Goal: Complete application form: Complete application form

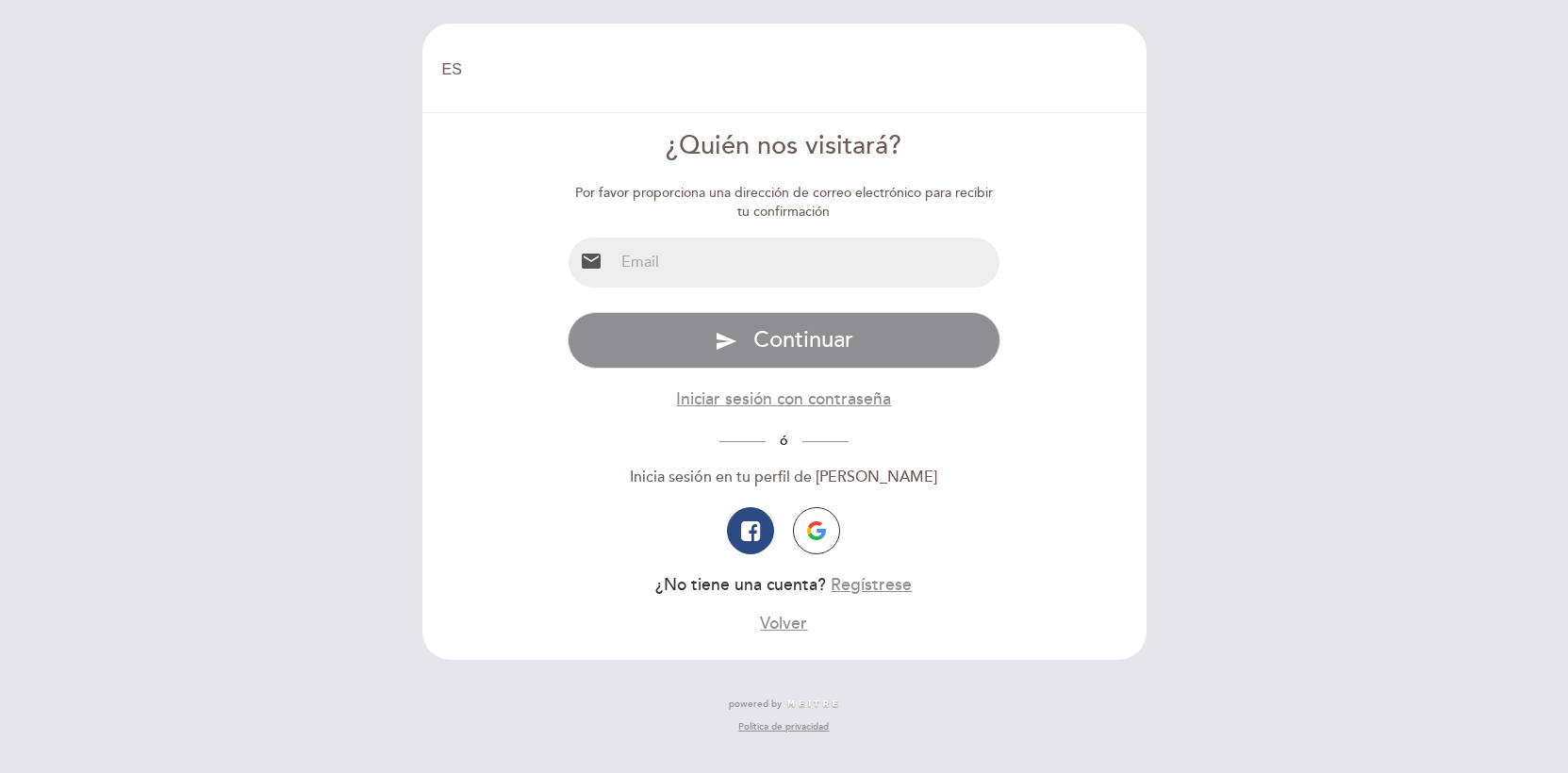
select select "es"
click at [694, 269] on input "email" at bounding box center [806, 262] width 385 height 50
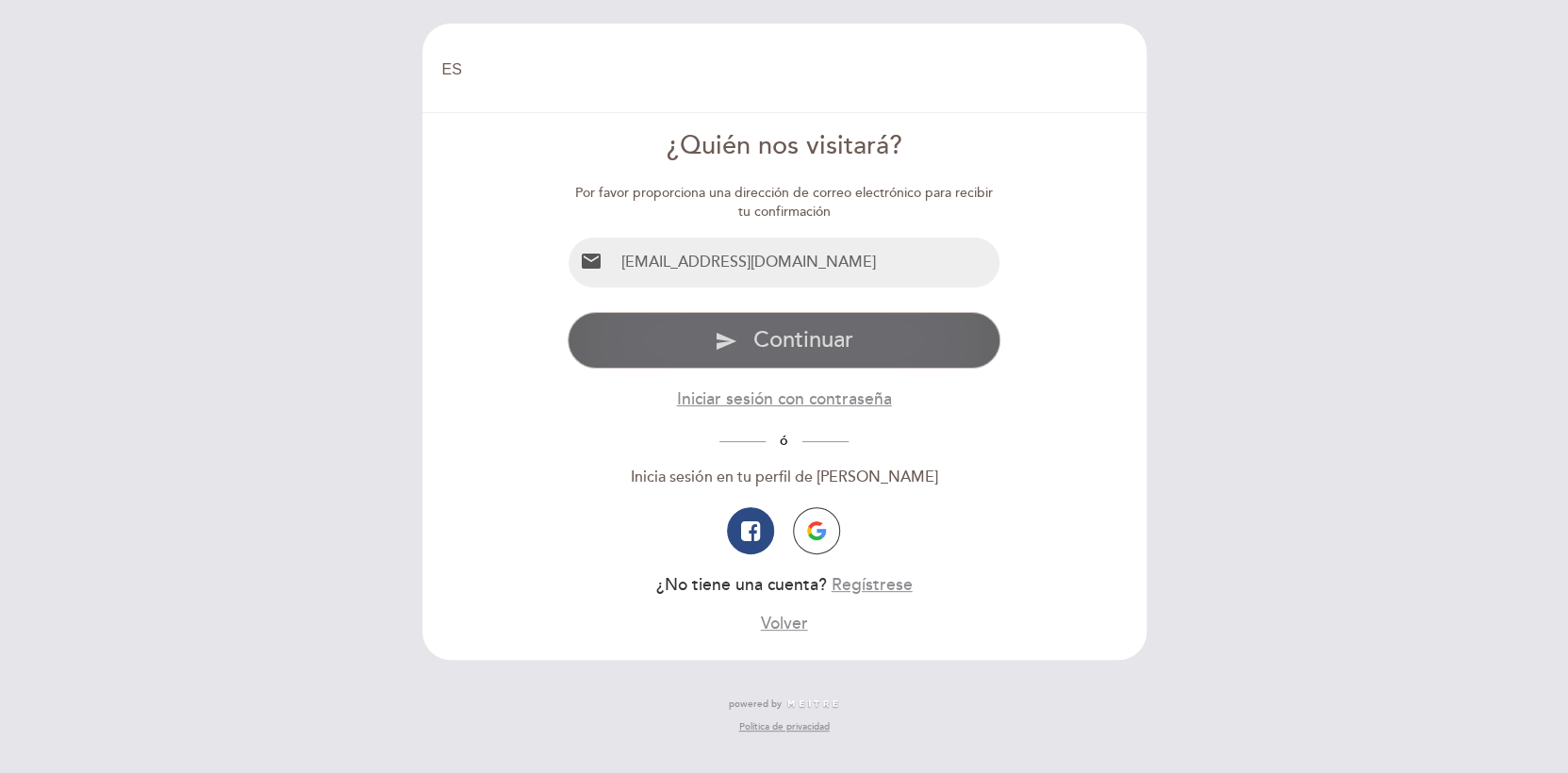
type input "[EMAIL_ADDRESS][PERSON_NAME][DOMAIN_NAME]"
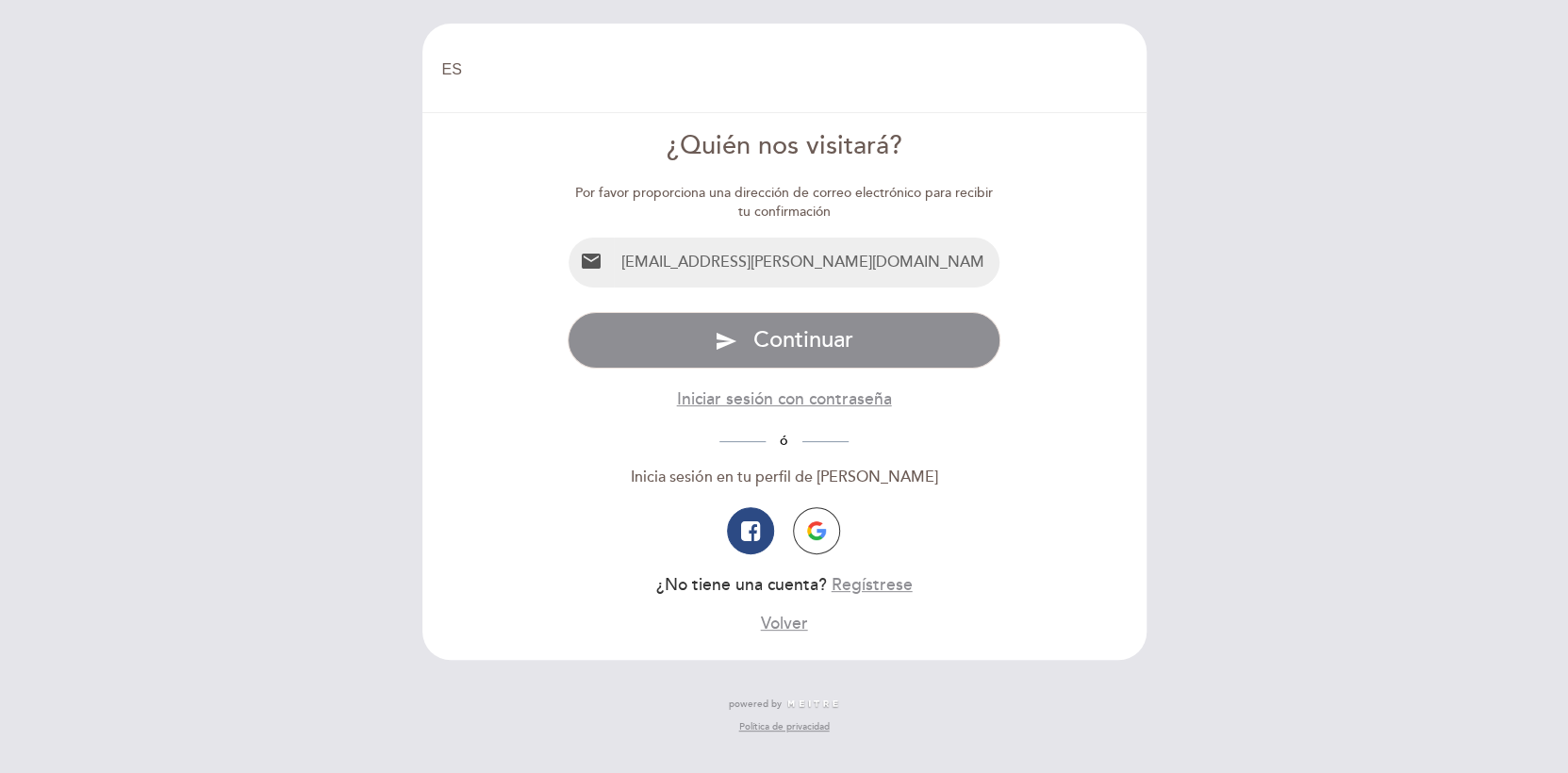
drag, startPoint x: 816, startPoint y: 270, endPoint x: 549, endPoint y: 242, distance: 268.5
click at [549, 242] on form "¿Quién nos visitará? Por favor proporciona una dirección de correo electrónico …" at bounding box center [784, 382] width 698 height 507
click at [661, 269] on input "email" at bounding box center [806, 262] width 385 height 50
type input "[EMAIL_ADDRESS][PERSON_NAME][DOMAIN_NAME]"
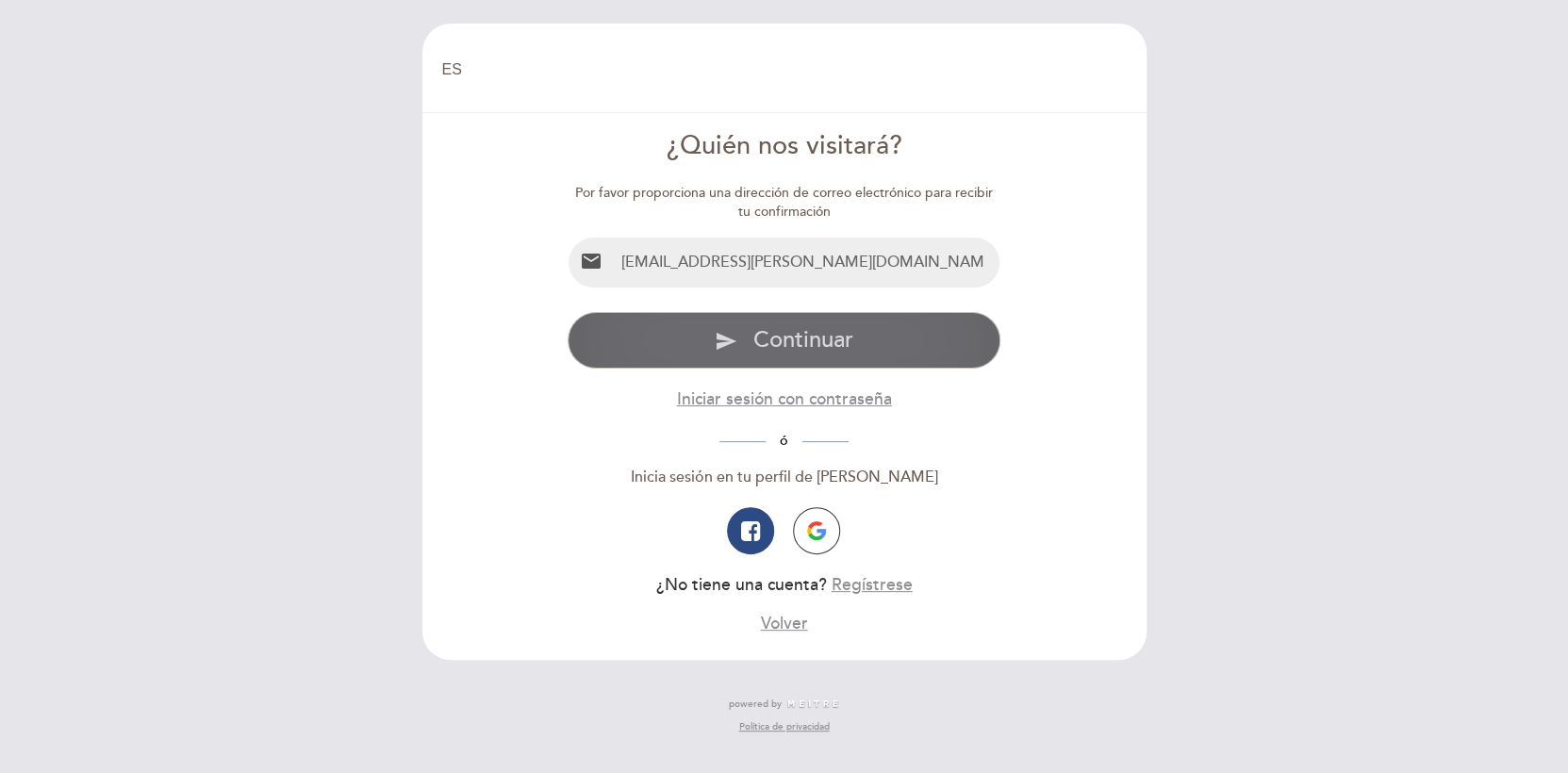
click at [771, 338] on span "Continuar" at bounding box center [804, 340] width 100 height 27
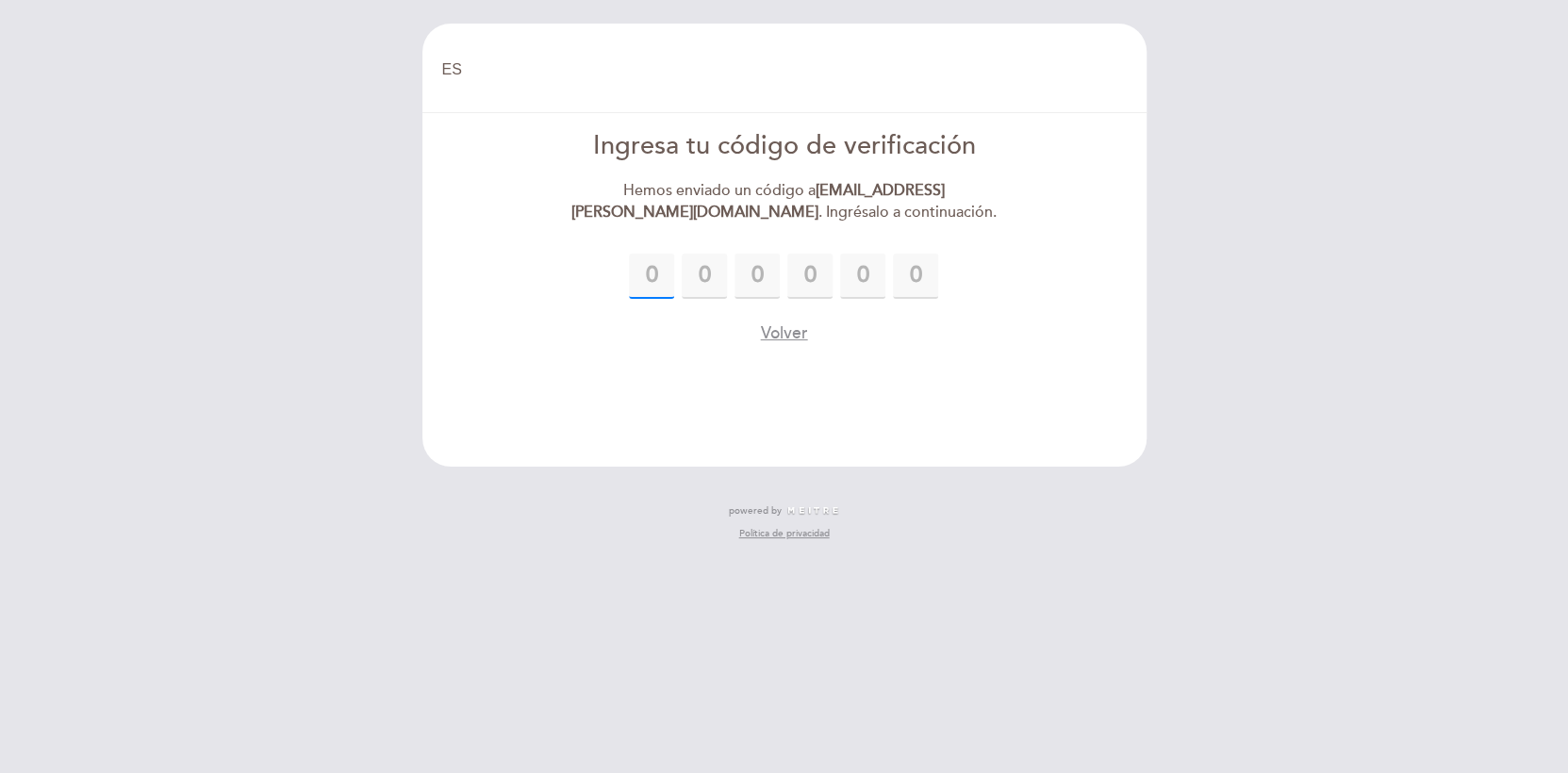
click at [649, 279] on input "text" at bounding box center [652, 276] width 45 height 45
type input "6"
type input "8"
type input "0"
type input "5"
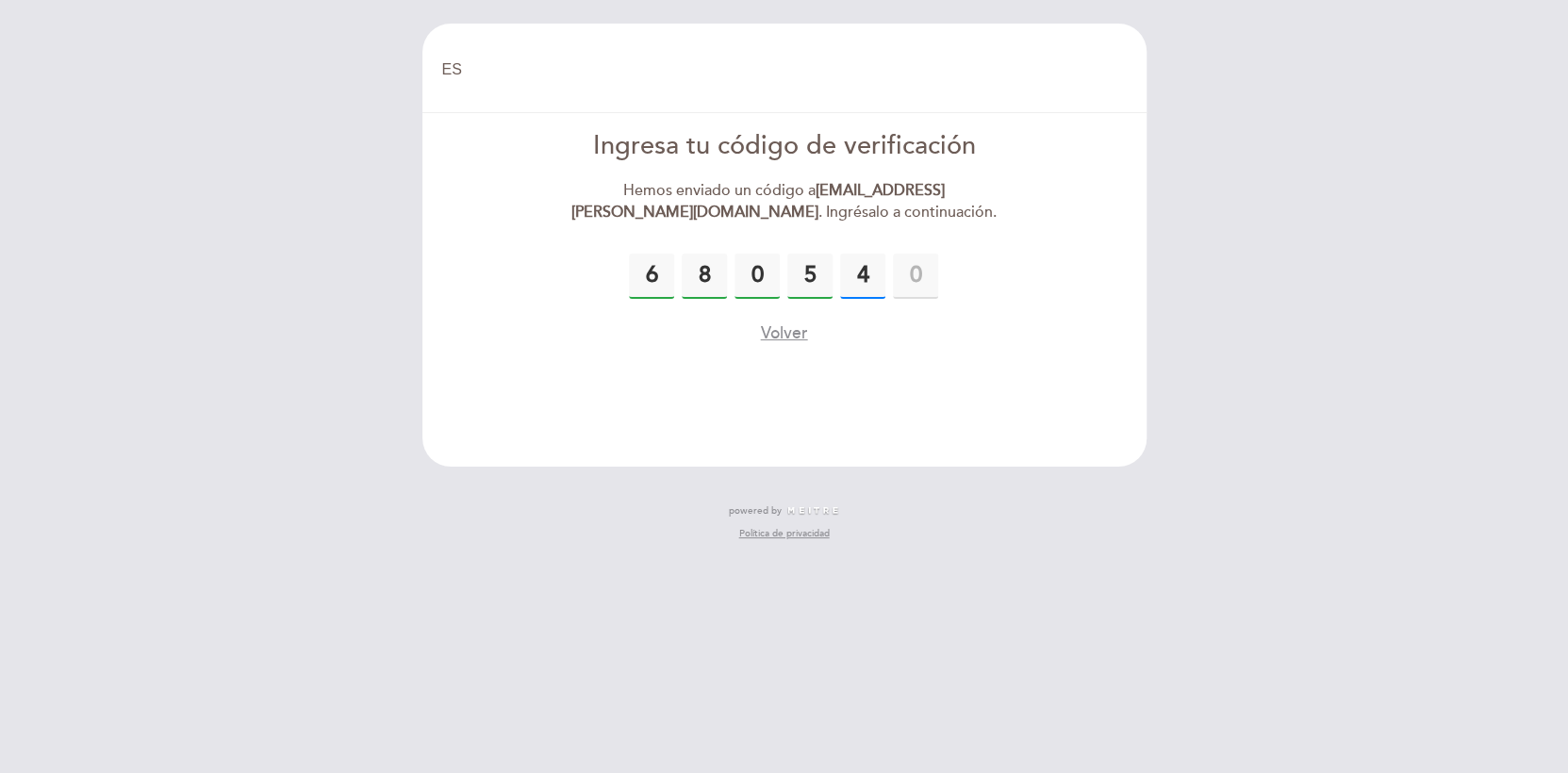
type input "4"
type input "8"
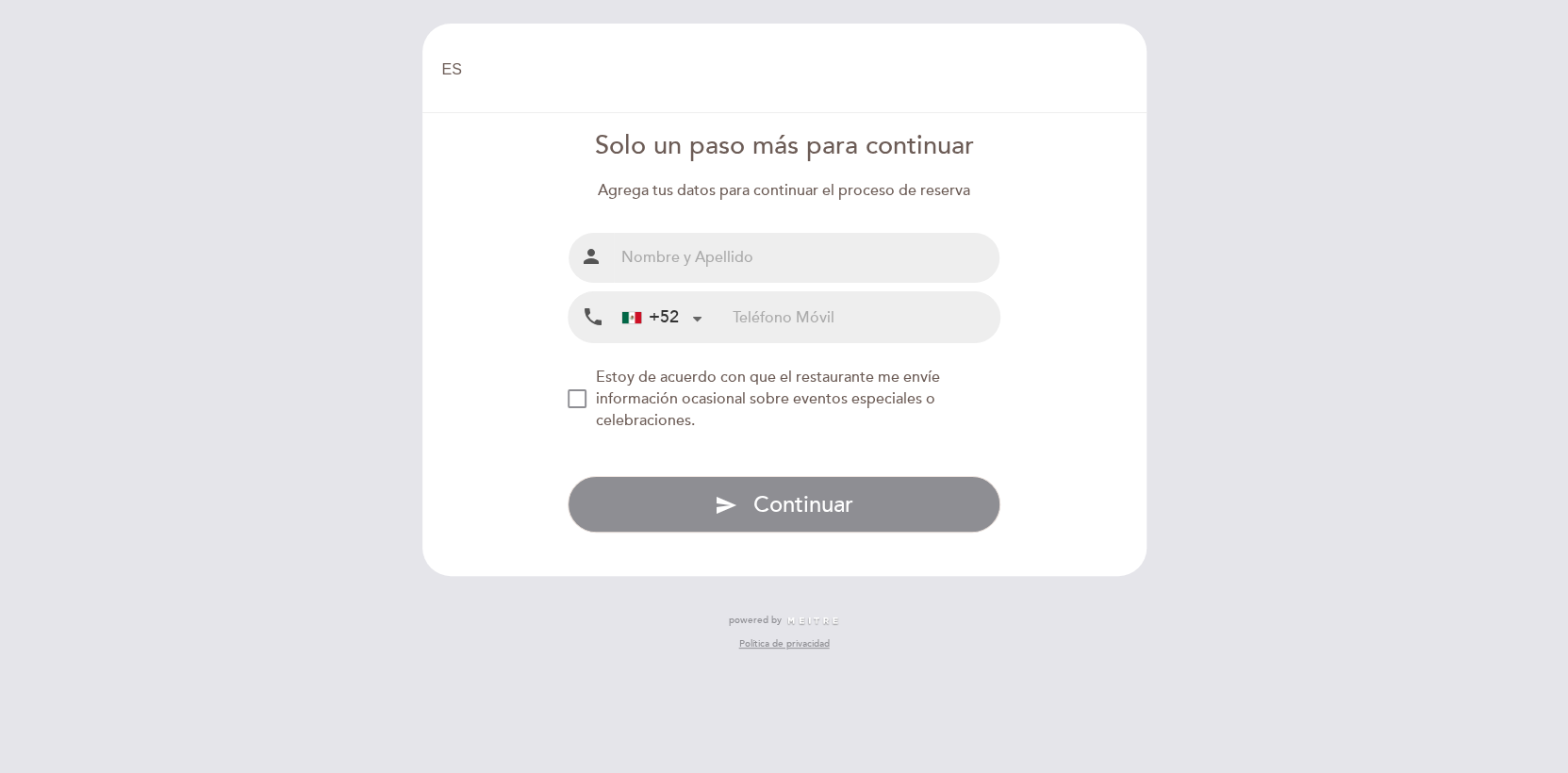
click at [693, 268] on input "text" at bounding box center [806, 258] width 385 height 50
type input "[PERSON_NAME]"
click at [695, 322] on div at bounding box center [697, 316] width 13 height 13
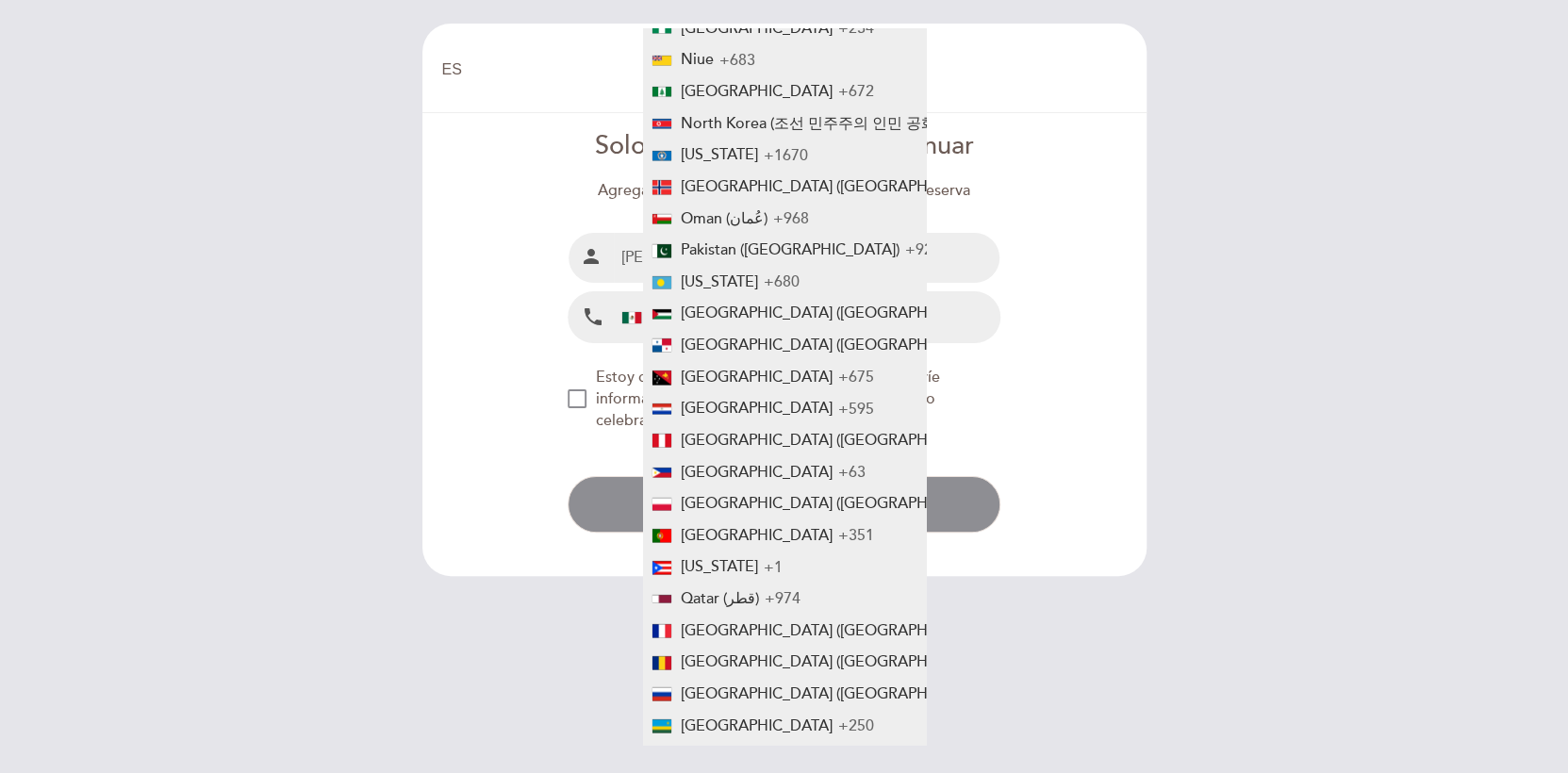
scroll to position [5097, 0]
click at [749, 431] on span "[GEOGRAPHIC_DATA] ([GEOGRAPHIC_DATA])" at bounding box center [838, 440] width 315 height 19
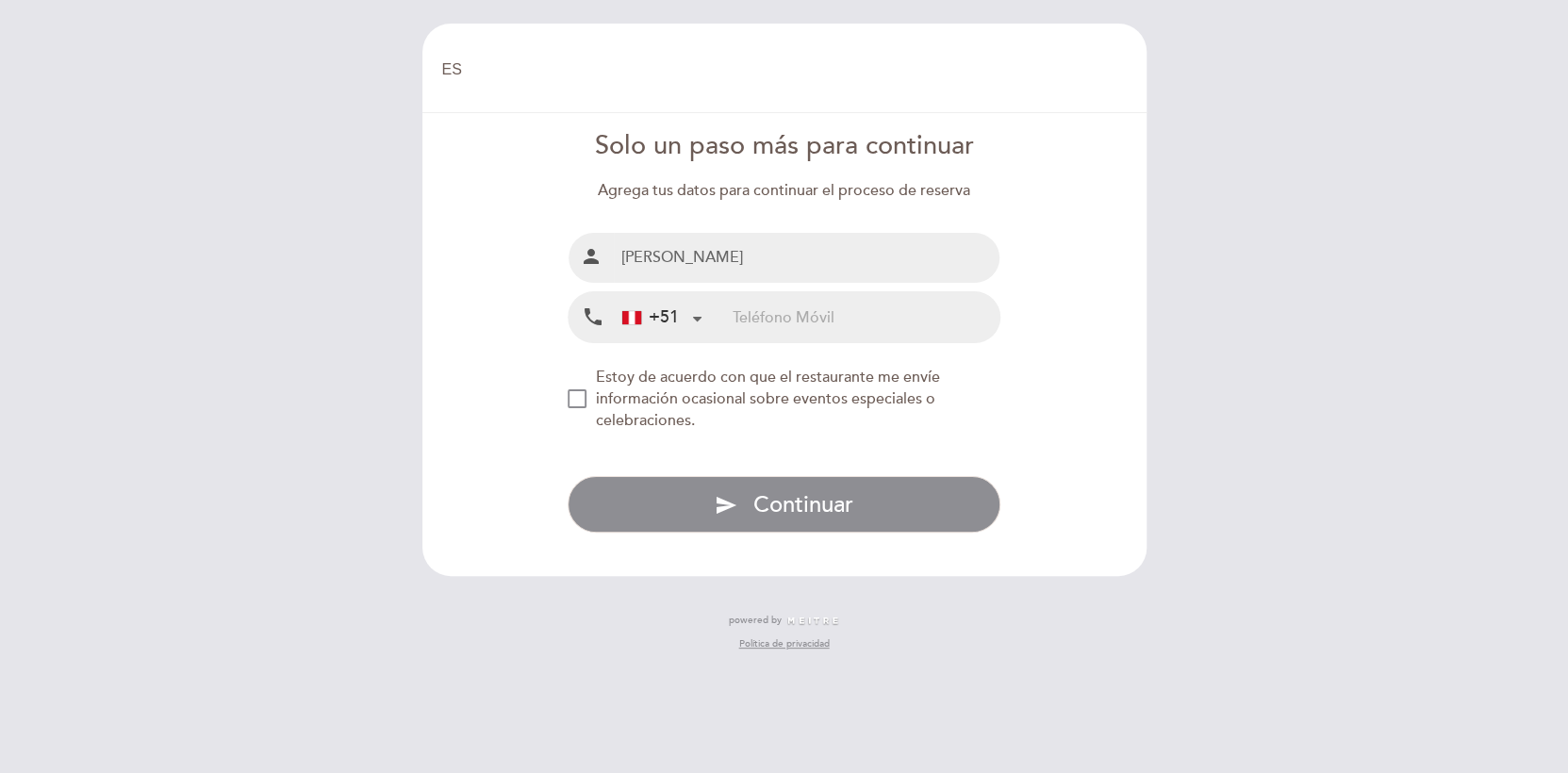
click at [760, 314] on input "tel" at bounding box center [865, 316] width 267 height 50
type input "992464132"
click at [583, 404] on div "NEW_MODAL_AGREE_RESTAURANT_SEND_OCCASIONAL_INFO" at bounding box center [576, 398] width 19 height 19
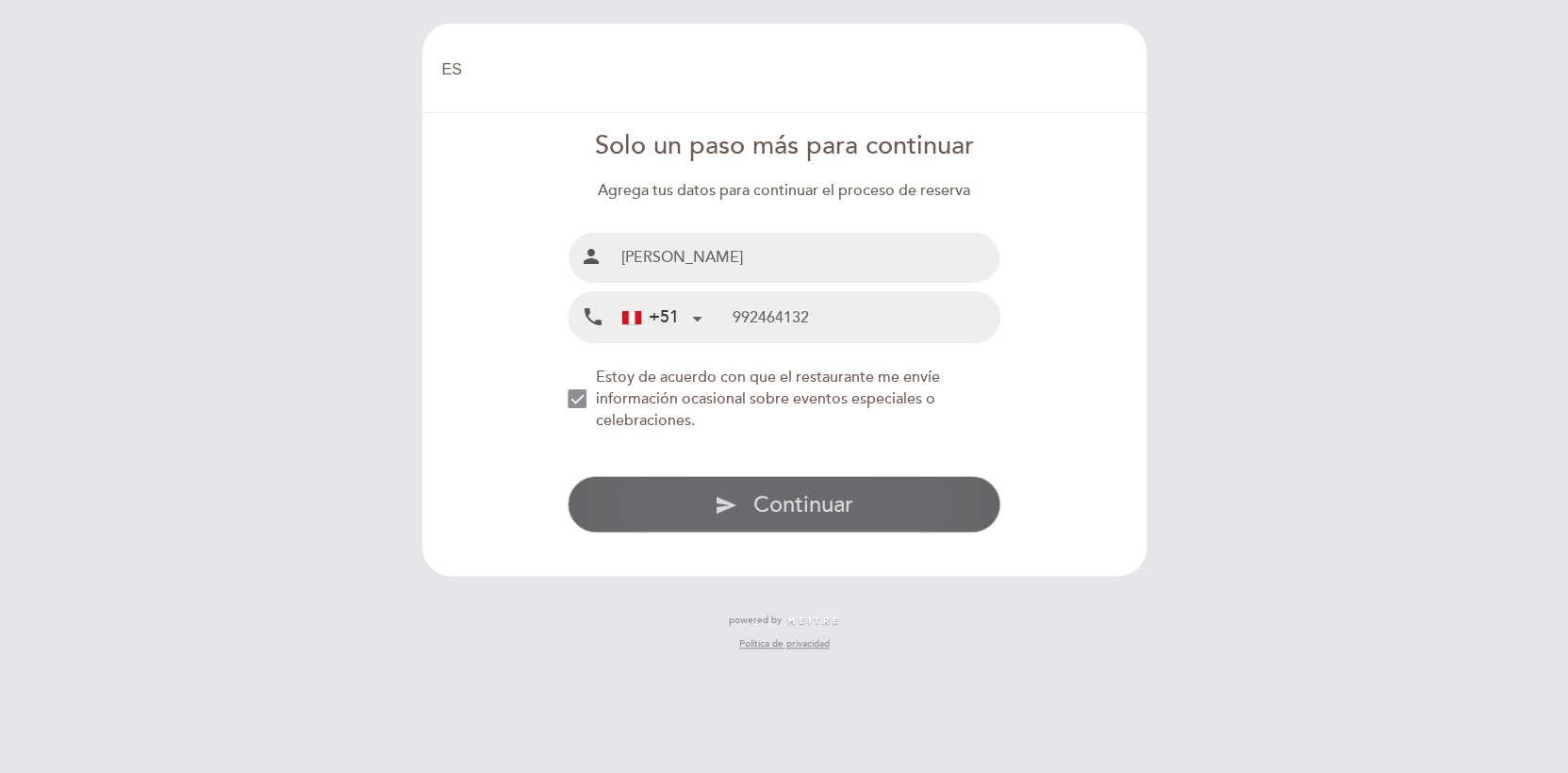
click at [688, 506] on button "send Continuar" at bounding box center [784, 505] width 433 height 57
